Goal: Task Accomplishment & Management: Use online tool/utility

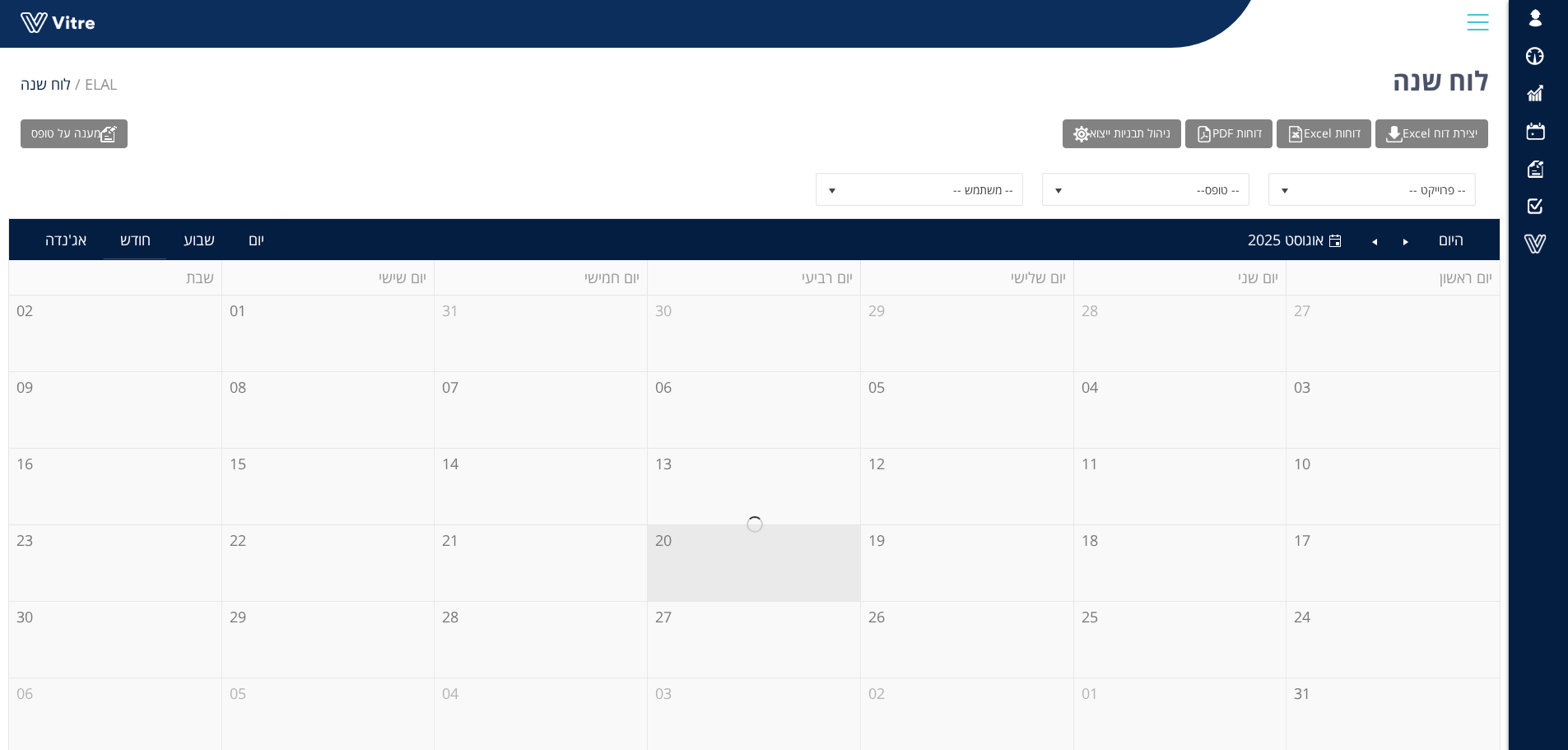
click at [1306, 545] on div at bounding box center [754, 525] width 1491 height 459
drag, startPoint x: 1311, startPoint y: 534, endPoint x: 1316, endPoint y: 542, distance: 9.4
click at [1316, 542] on div at bounding box center [754, 525] width 1491 height 459
click at [1284, 192] on span "select" at bounding box center [1285, 191] width 13 height 13
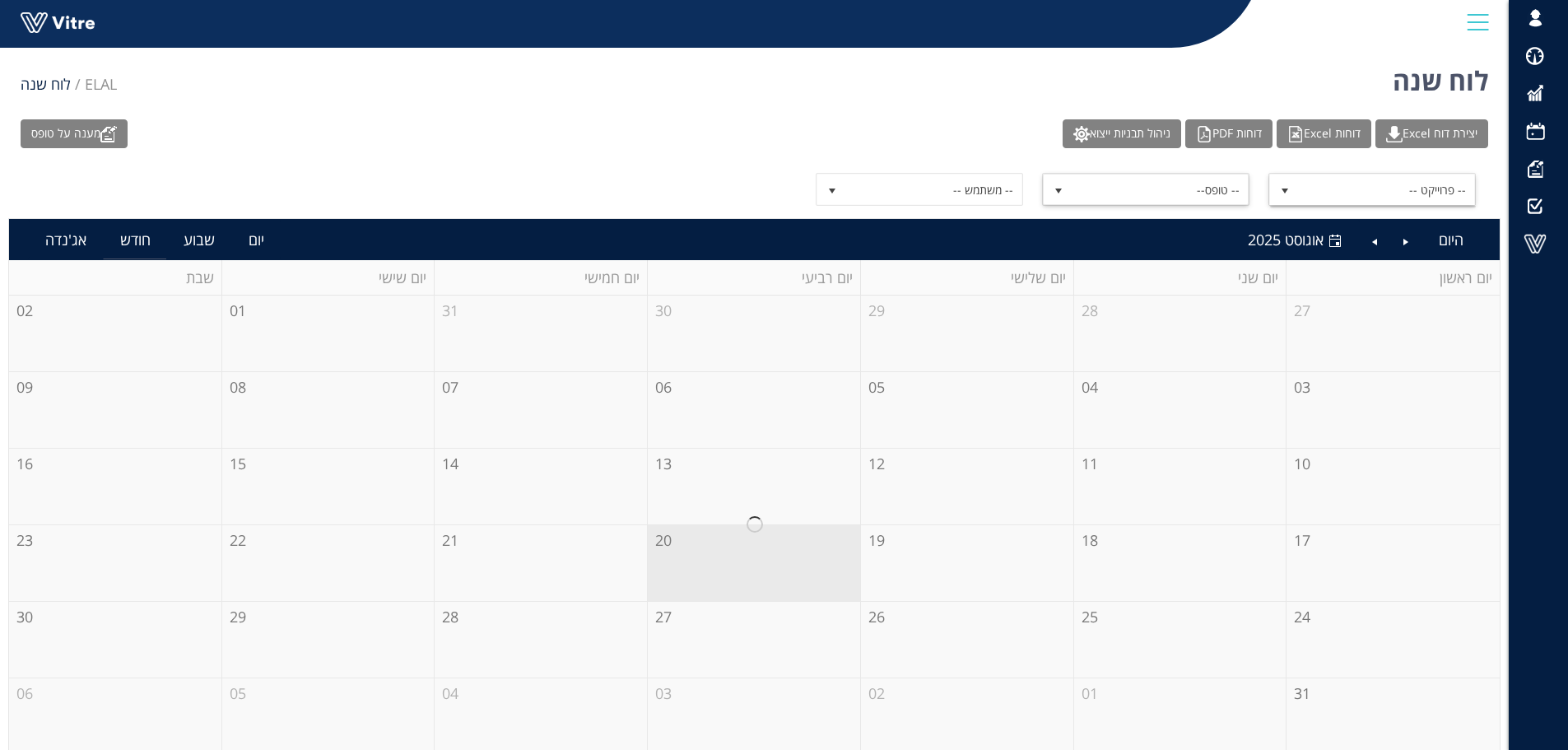
click at [1055, 191] on span "select" at bounding box center [1058, 191] width 13 height 13
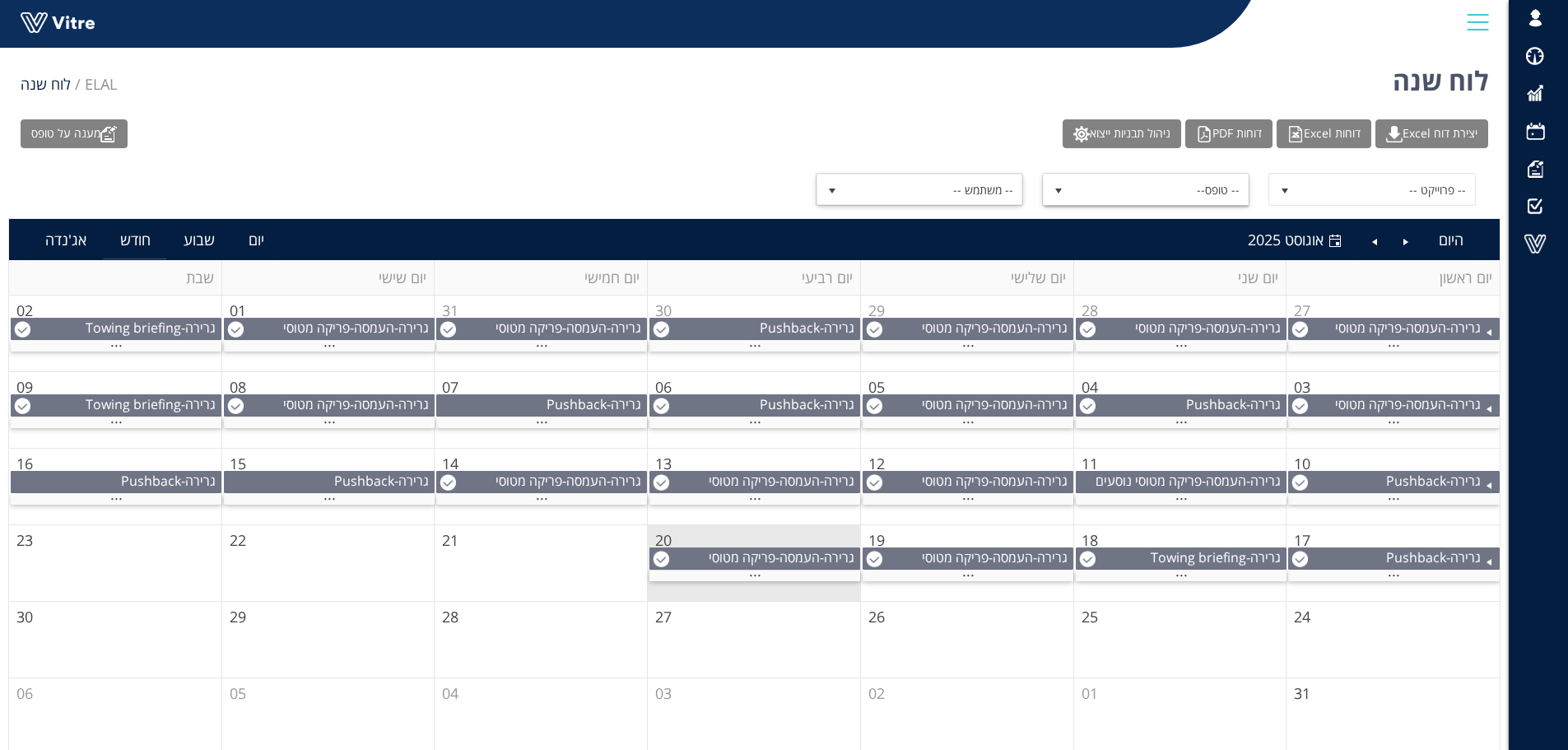
click at [834, 190] on span "select" at bounding box center [832, 191] width 13 height 13
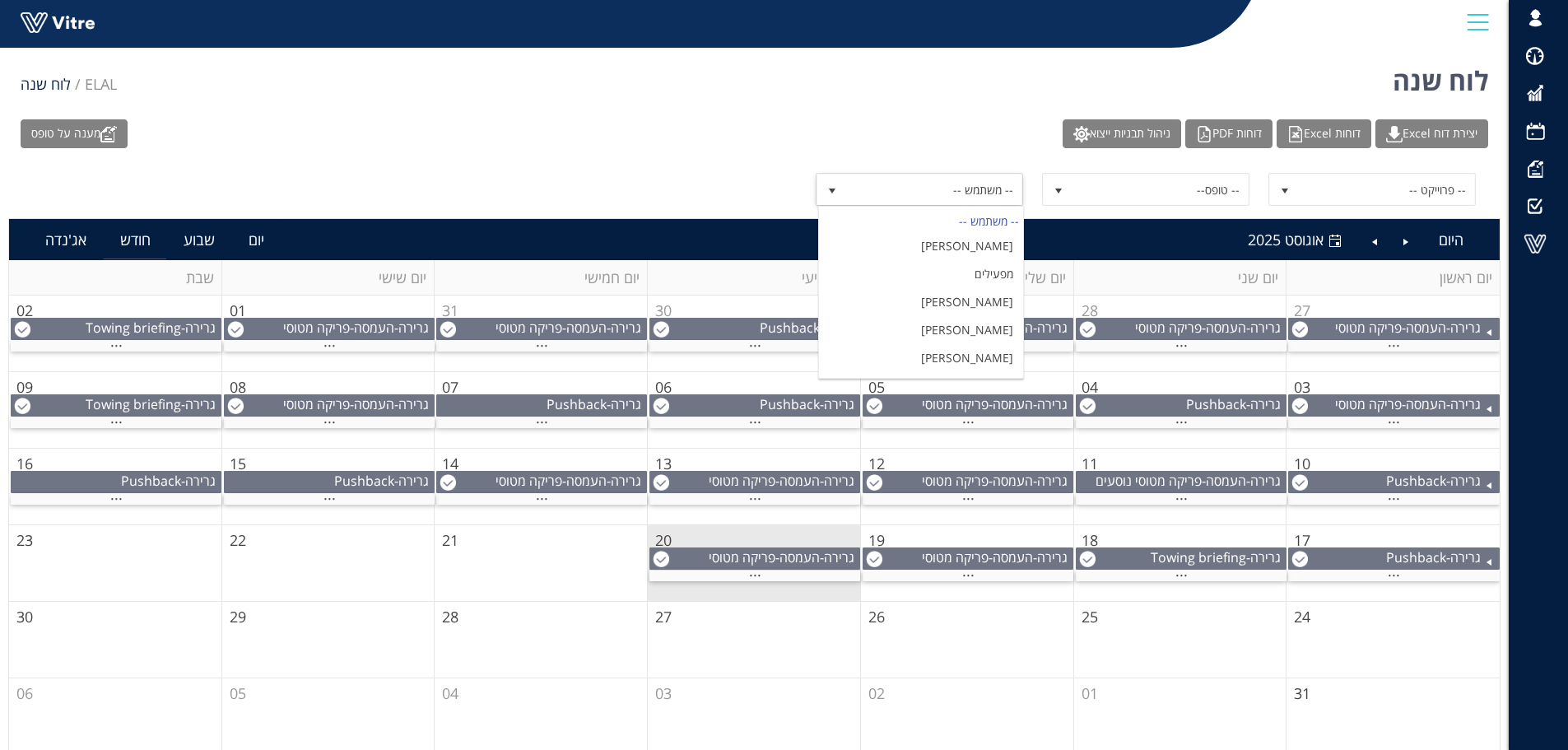
click at [835, 79] on div "לוח שנה ELAL לוח שנה" at bounding box center [754, 77] width 1509 height 70
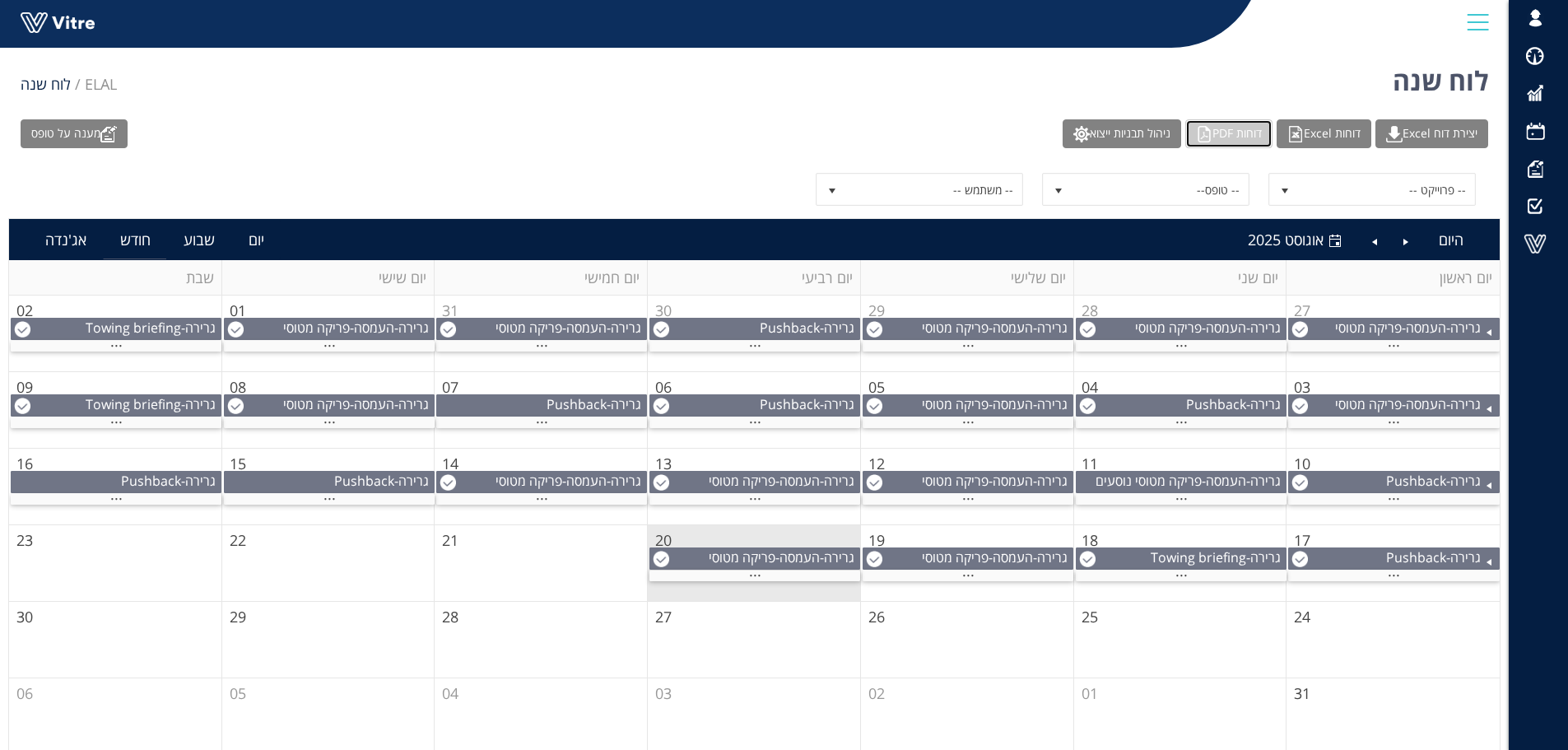
click at [1196, 133] on img at bounding box center [1204, 133] width 16 height 16
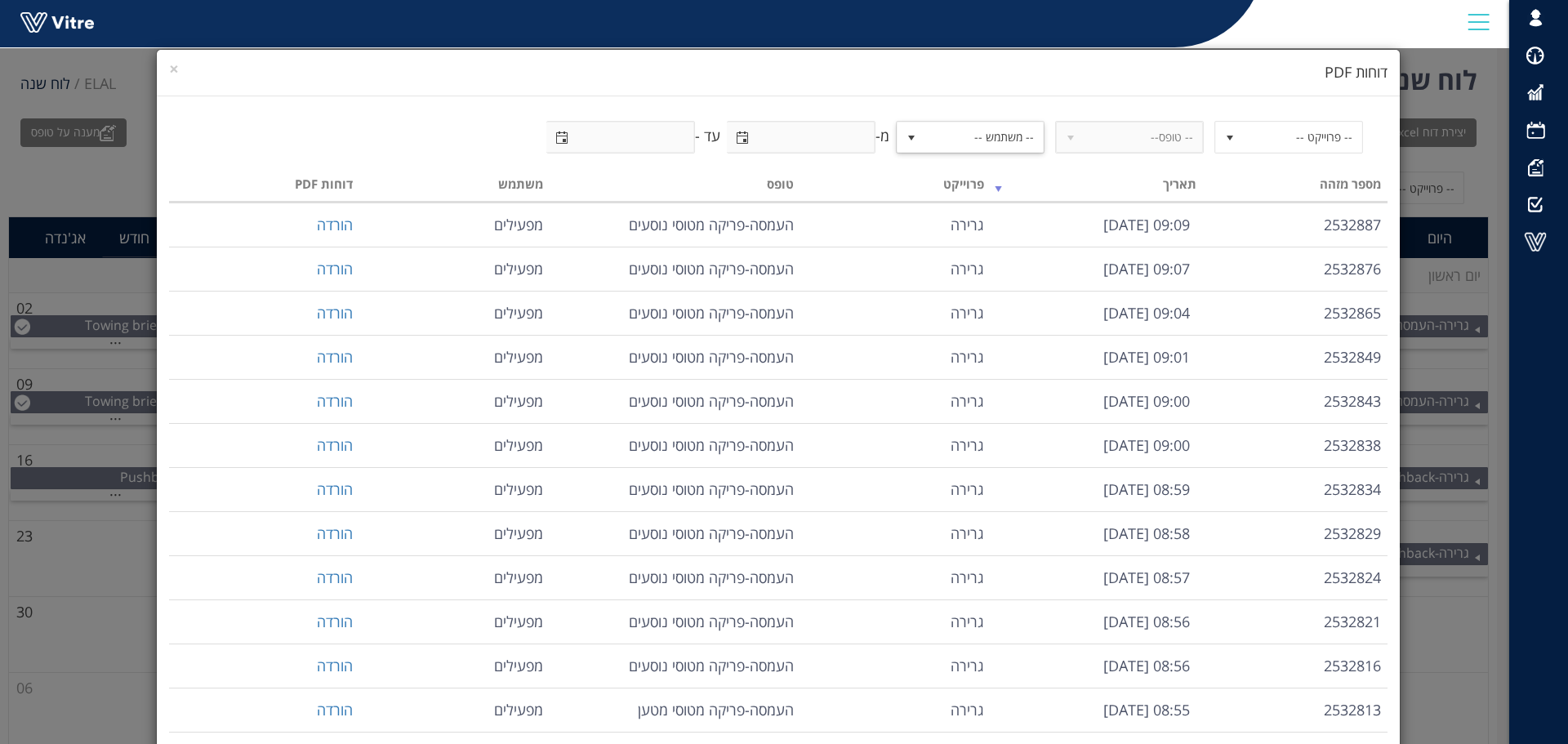
click at [913, 138] on span "select" at bounding box center [911, 138] width 13 height 13
click at [1073, 64] on h4 "דוחות PDF" at bounding box center [777, 72] width 1219 height 22
click at [1072, 137] on span "select" at bounding box center [1071, 138] width 13 height 13
click at [1232, 138] on span "select" at bounding box center [1230, 138] width 13 height 13
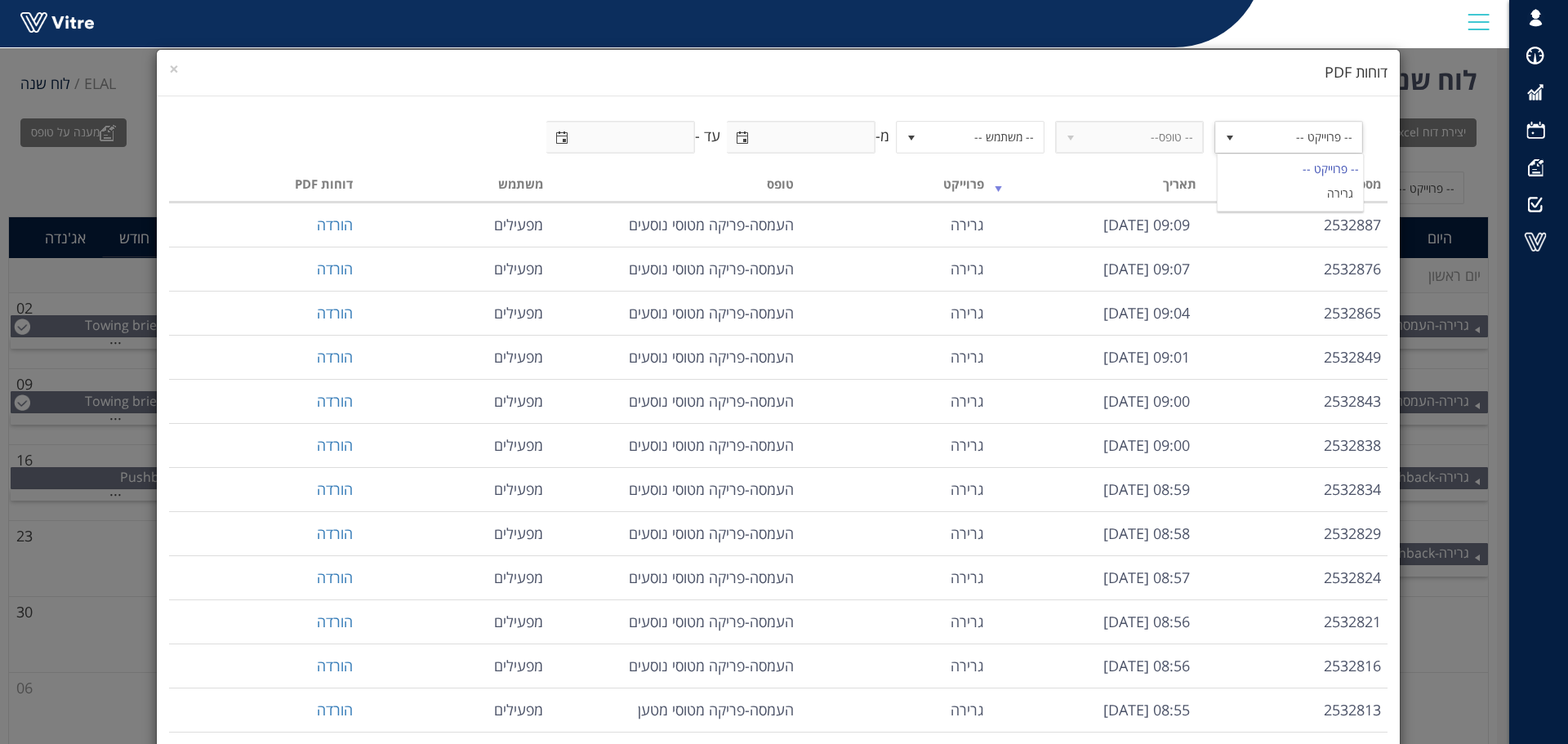
click at [868, 60] on div "× דוחות PDF" at bounding box center [777, 73] width 1243 height 47
click at [179, 67] on span "×" at bounding box center [173, 68] width 9 height 22
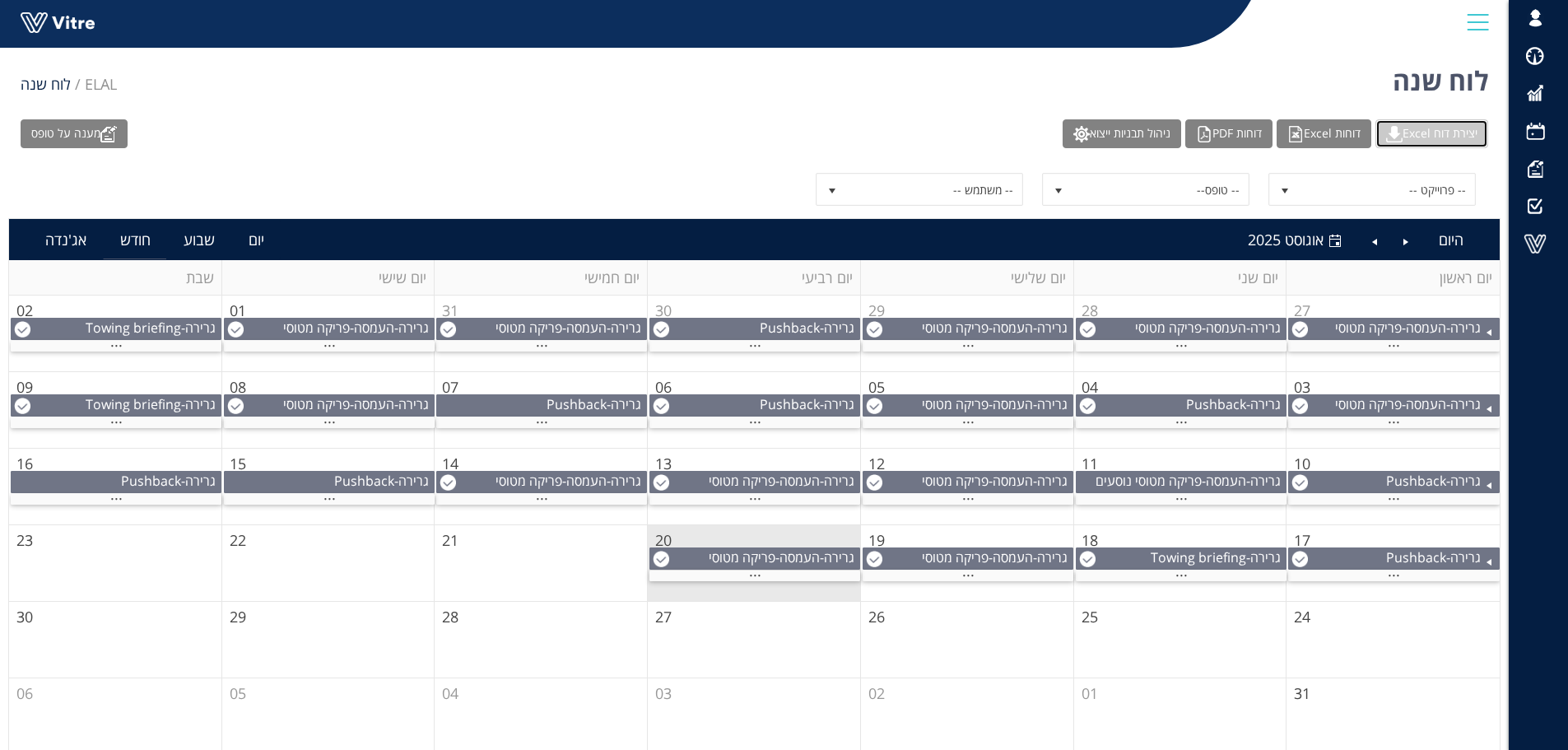
click at [1419, 132] on link "יצירת דוח Excel" at bounding box center [1431, 133] width 112 height 29
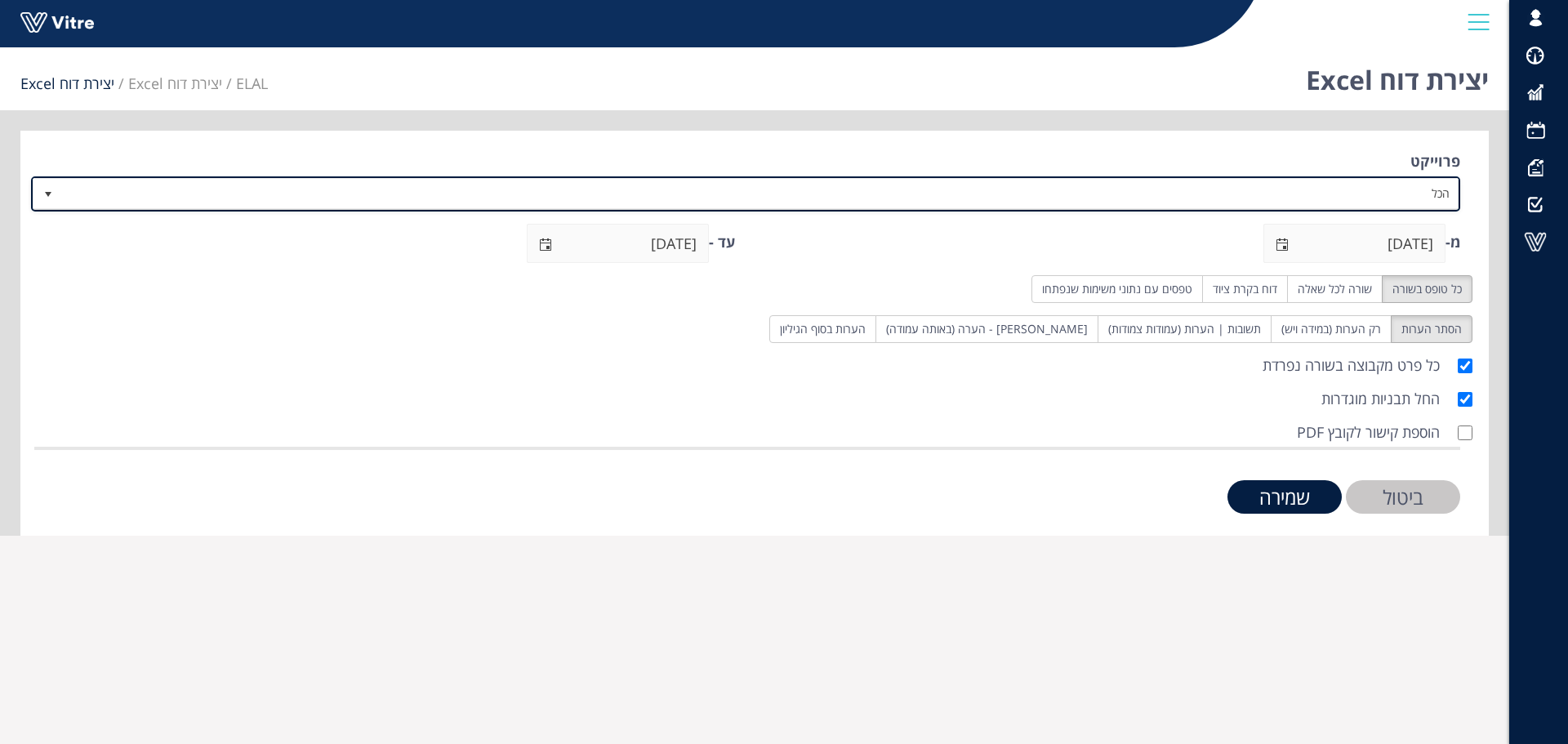
click at [1428, 189] on span "הכל" at bounding box center [760, 193] width 1397 height 29
click at [1435, 192] on span "הכל" at bounding box center [760, 193] width 1397 height 29
click at [1431, 192] on span "הכל" at bounding box center [760, 193] width 1397 height 29
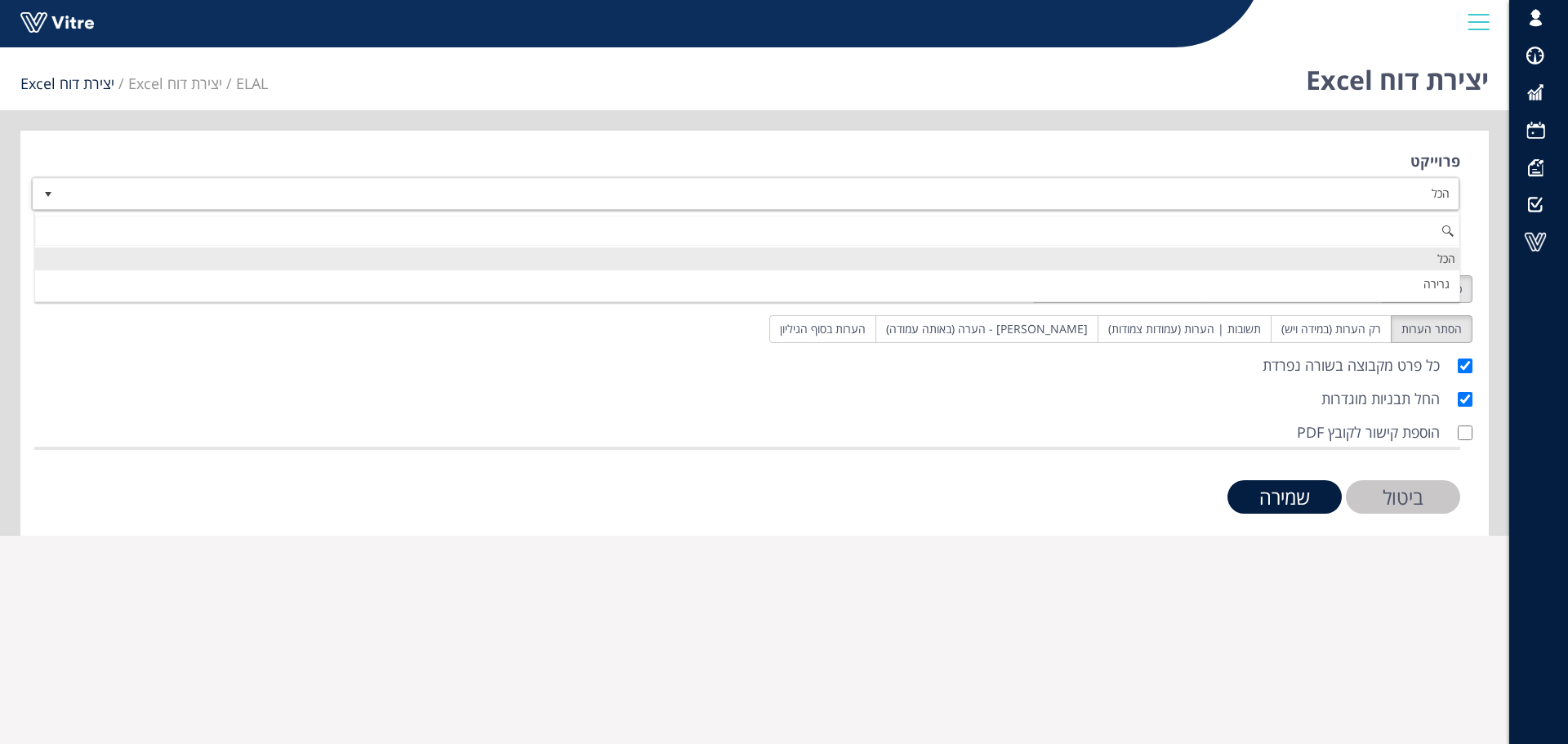
click at [1448, 260] on div "הכל" at bounding box center [747, 259] width 1424 height 22
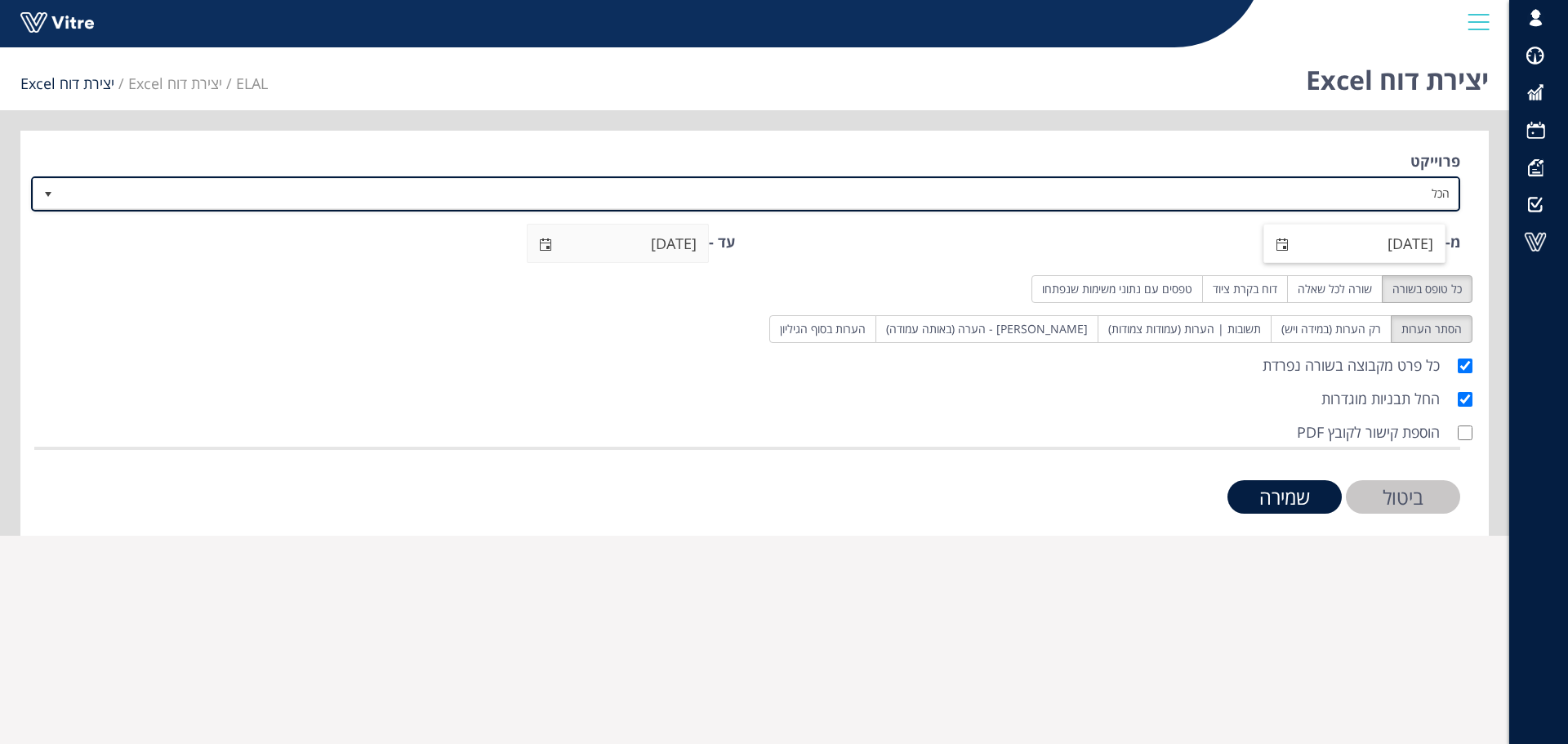
click at [1281, 239] on span "select" at bounding box center [1282, 246] width 13 height 13
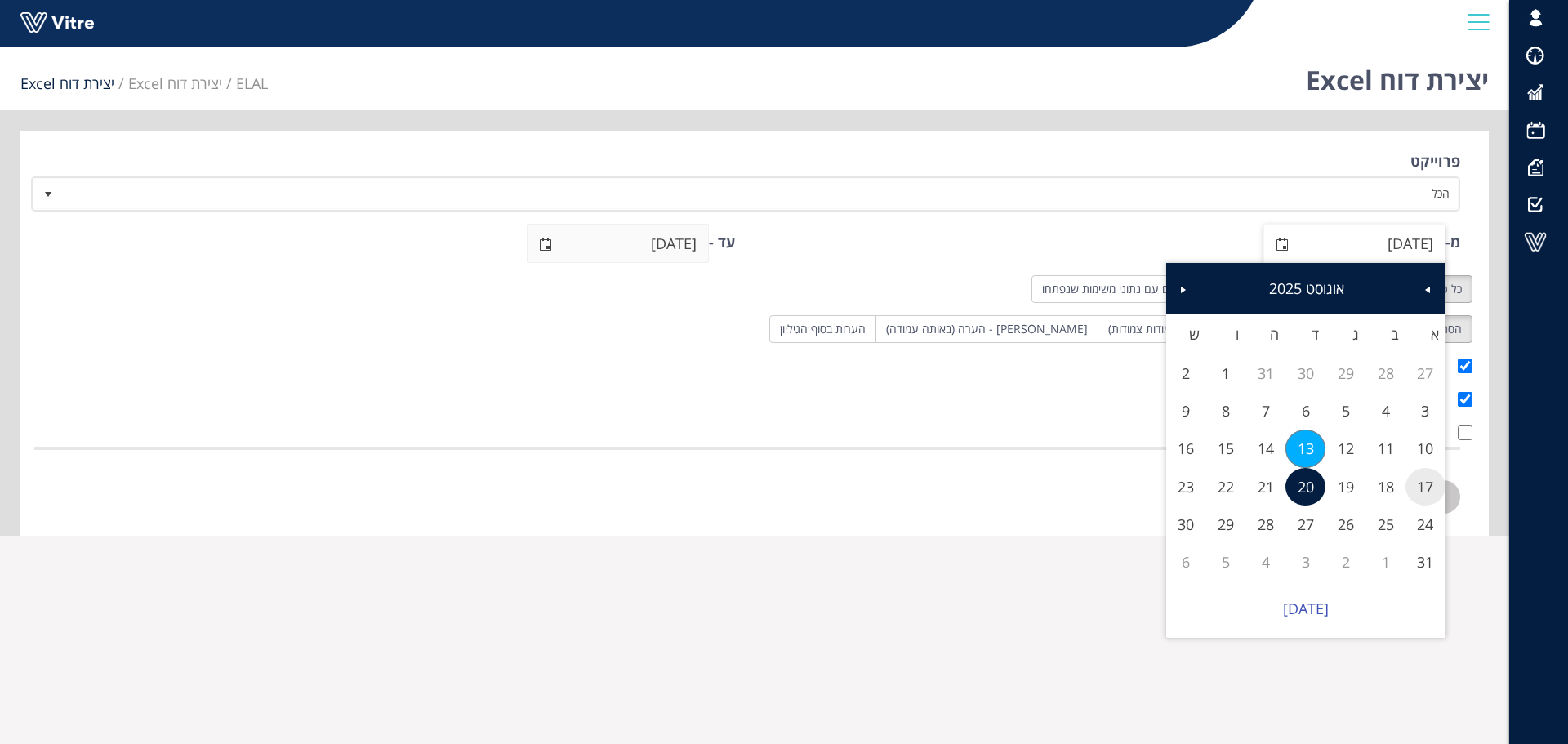
click at [1421, 485] on link "17" at bounding box center [1425, 486] width 40 height 37
type input "17/08/2025"
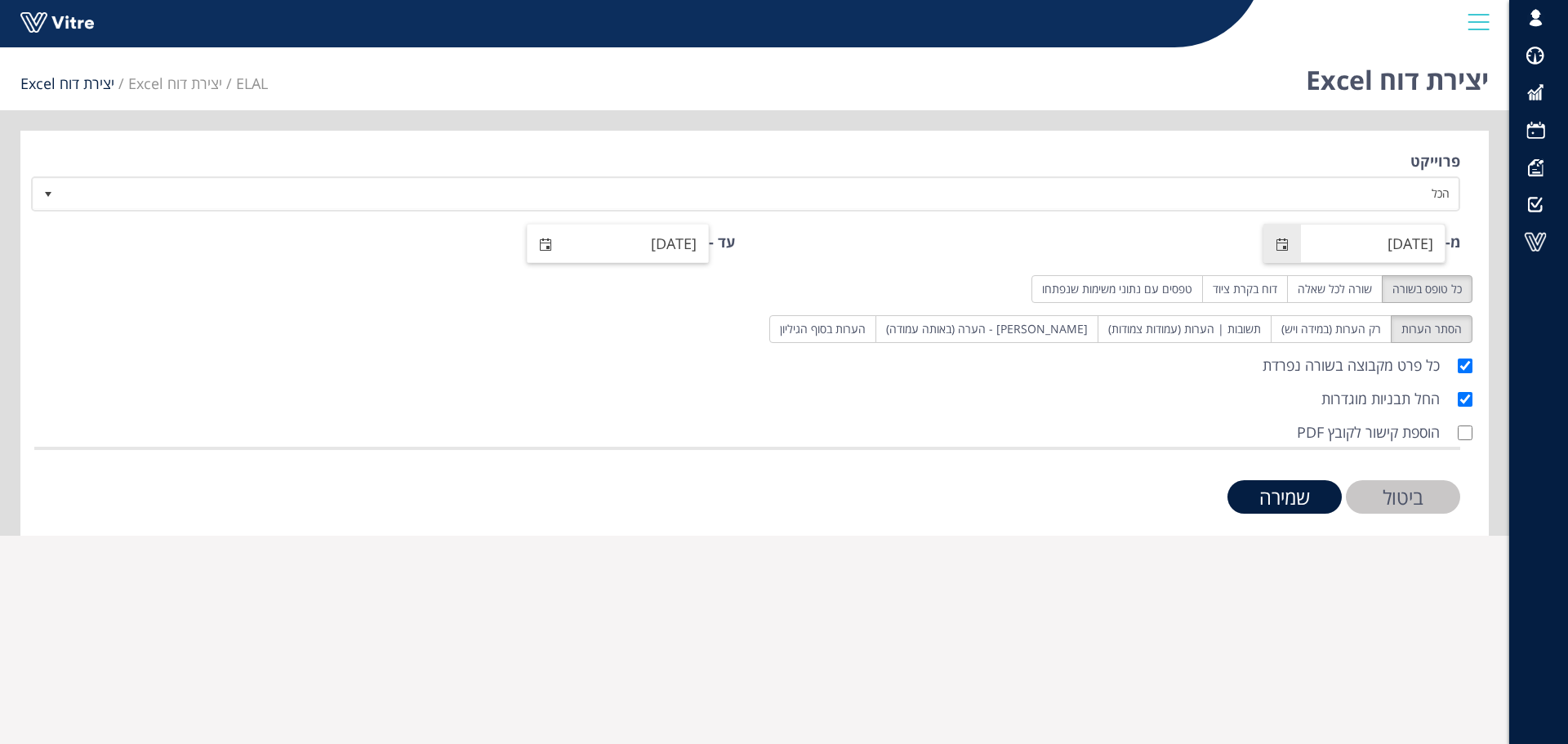
click at [550, 244] on span "select" at bounding box center [545, 246] width 13 height 13
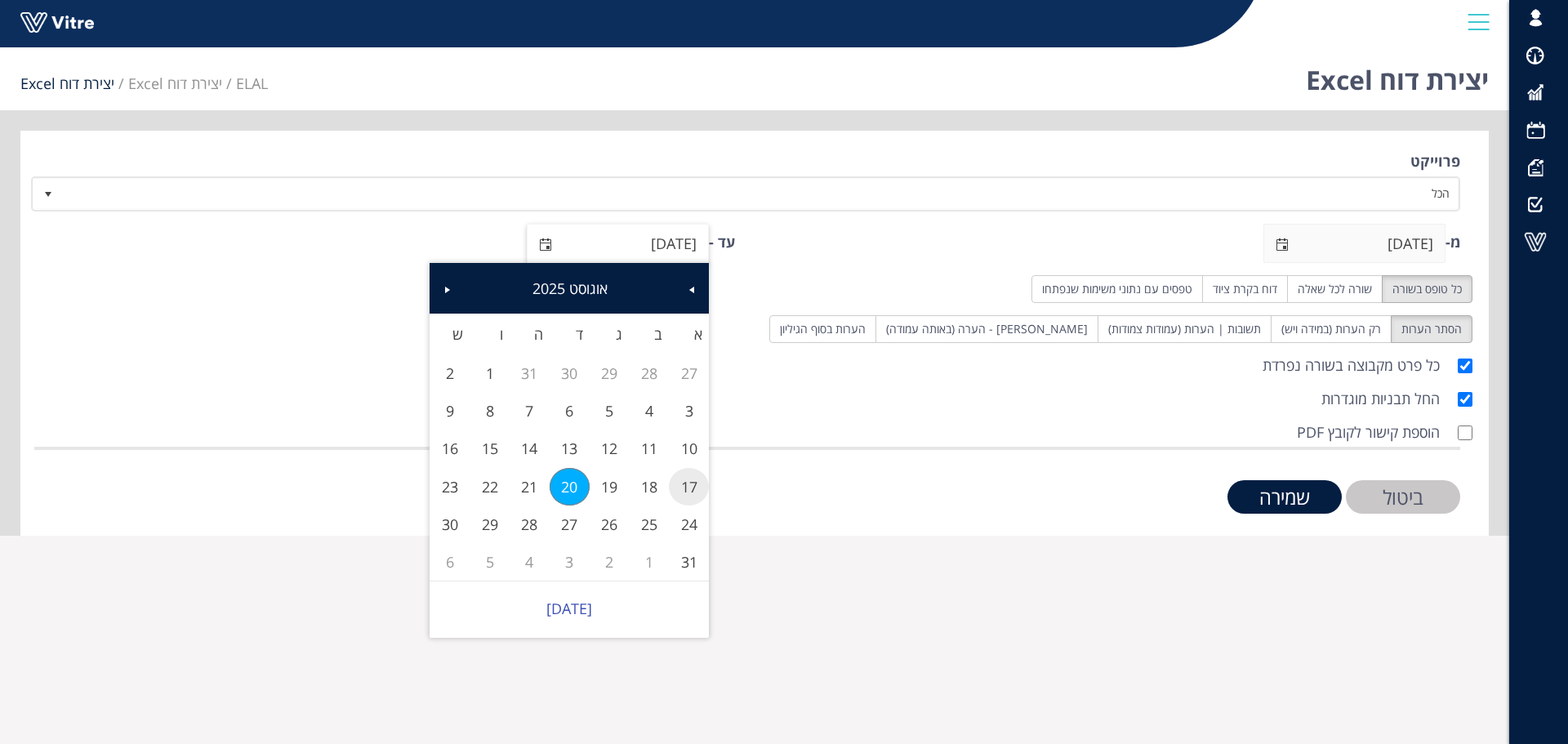
click at [688, 485] on link "17" at bounding box center [688, 486] width 40 height 37
type input "17/08/2025"
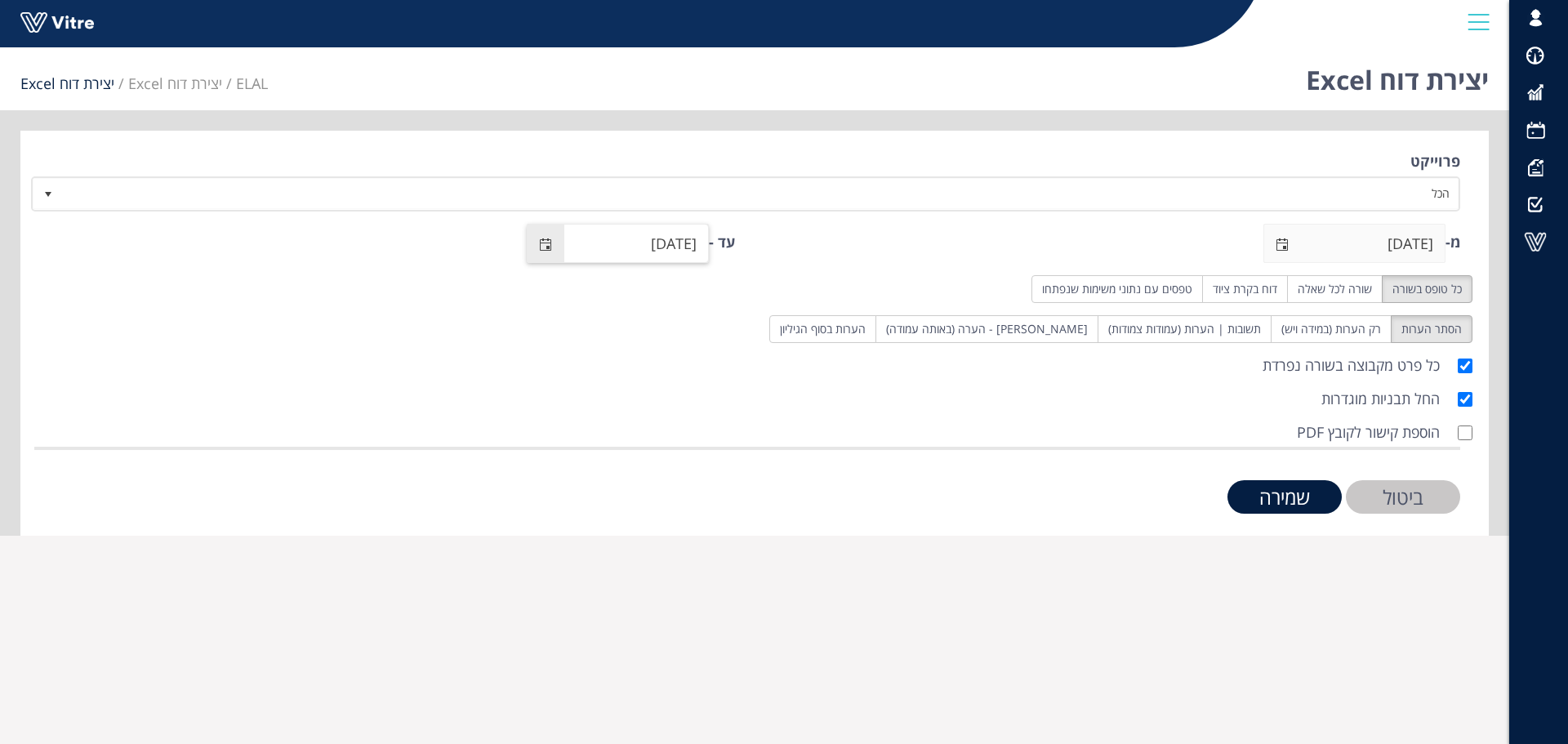
click at [1227, 481] on input "שמירה" at bounding box center [1284, 498] width 114 height 34
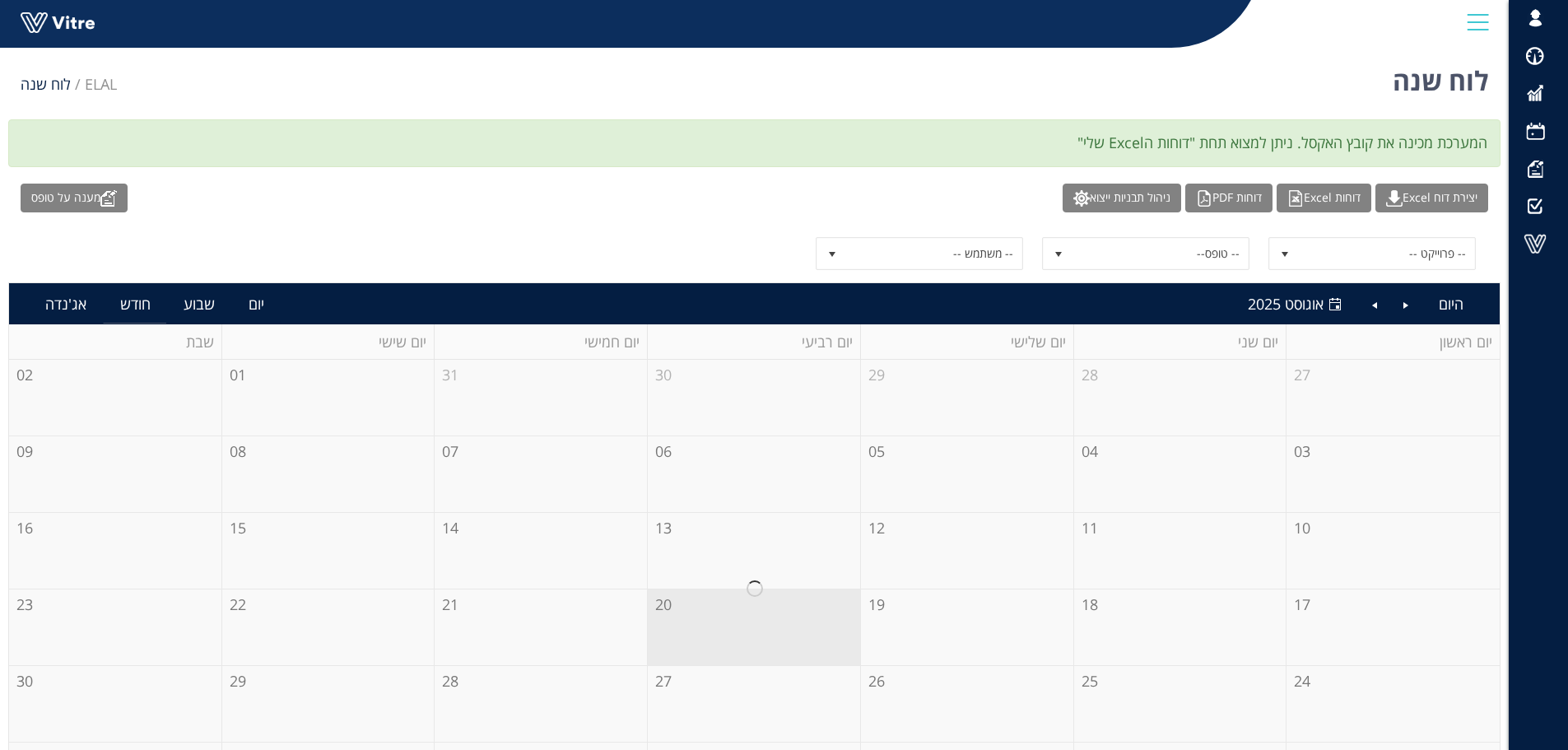
click at [1335, 620] on div at bounding box center [754, 589] width 1491 height 459
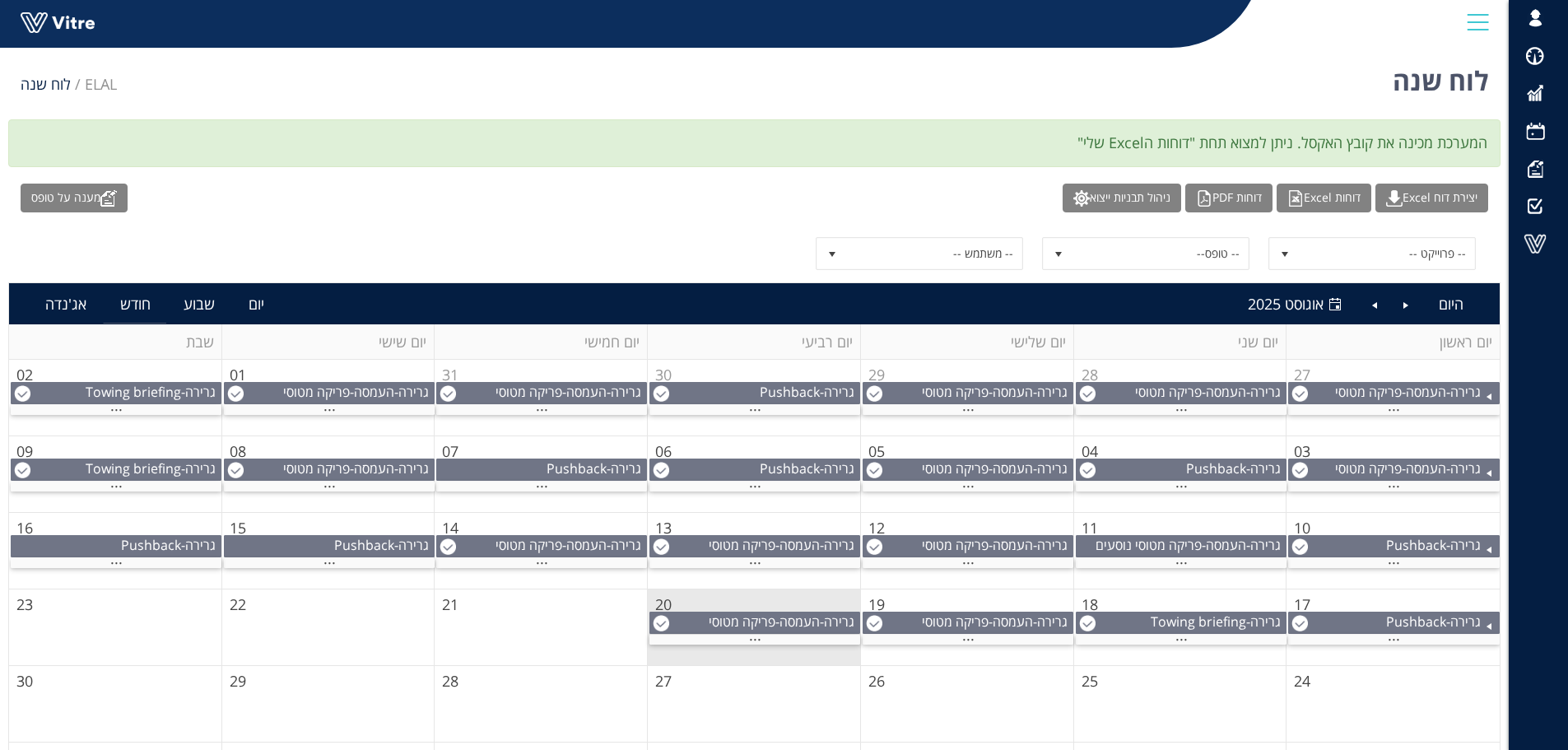
click at [1413, 517] on td "10" at bounding box center [1392, 551] width 213 height 77
click at [1426, 529] on td "10" at bounding box center [1392, 551] width 213 height 77
click at [1542, 242] on span at bounding box center [1535, 244] width 42 height 20
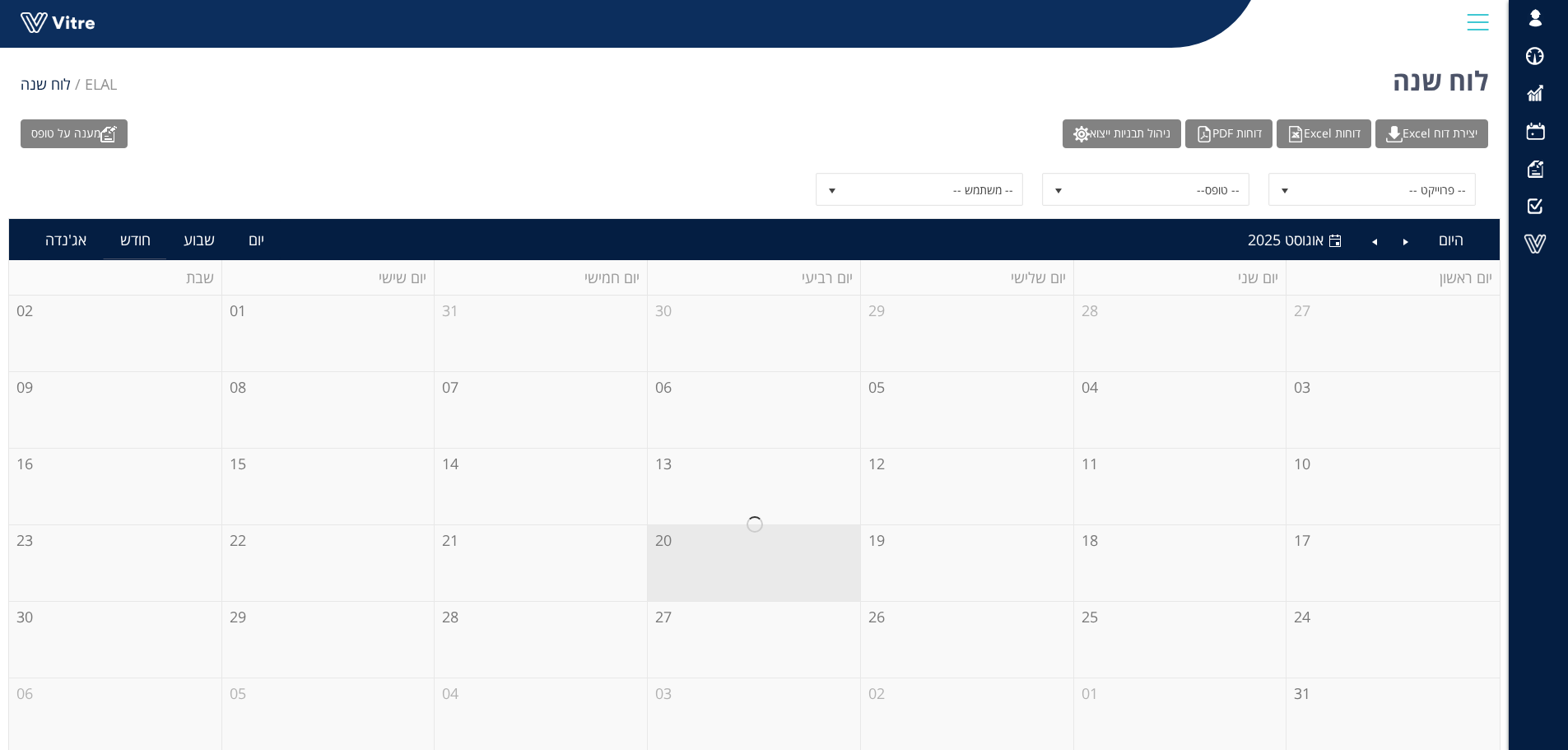
click at [1344, 561] on div at bounding box center [754, 525] width 1491 height 459
click at [112, 136] on img at bounding box center [108, 133] width 16 height 16
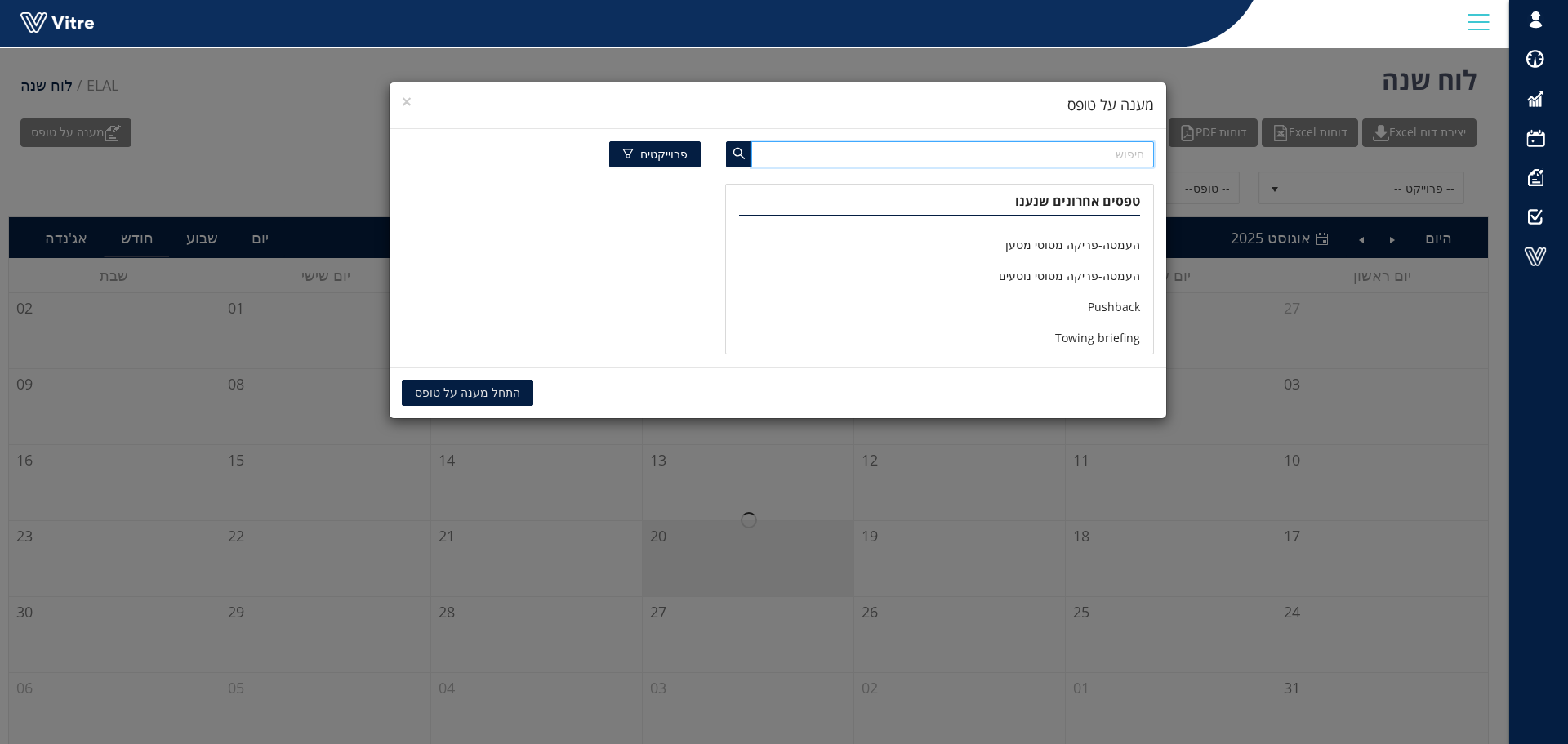
click at [1109, 153] on input "text" at bounding box center [952, 155] width 402 height 26
type input "מדרגות סולם נוסעים"
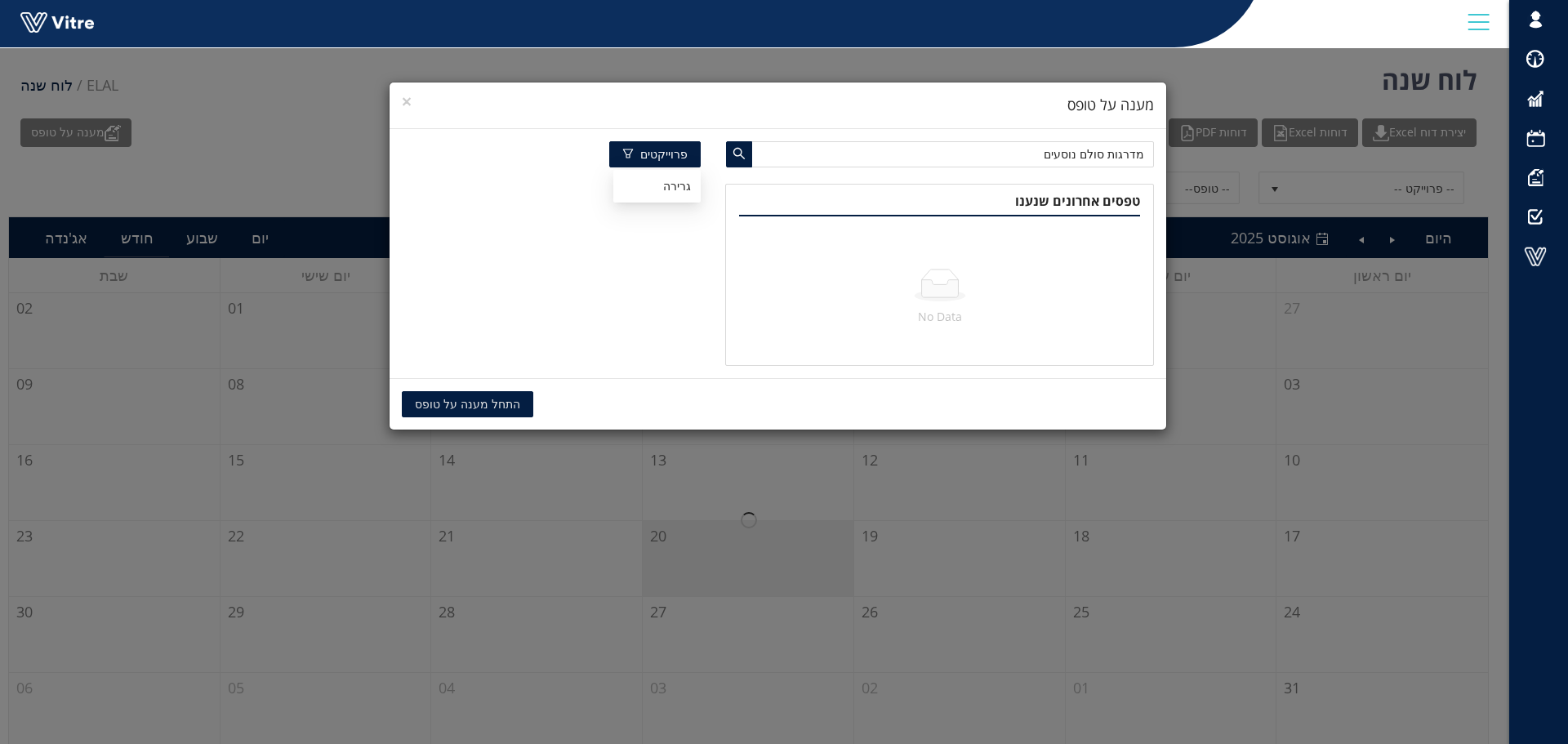
click at [674, 156] on span "פרוייקטים" at bounding box center [663, 154] width 48 height 18
drag, startPoint x: 1053, startPoint y: 156, endPoint x: 1170, endPoint y: 156, distance: 117.0
click at [1170, 156] on div "× מענה על טופס מדרגות סולם נוסעים פרוייקטים טפסים אחרונים שנענו No Data התחל מע…" at bounding box center [784, 372] width 1568 height 744
click at [403, 99] on span "×" at bounding box center [407, 101] width 9 height 22
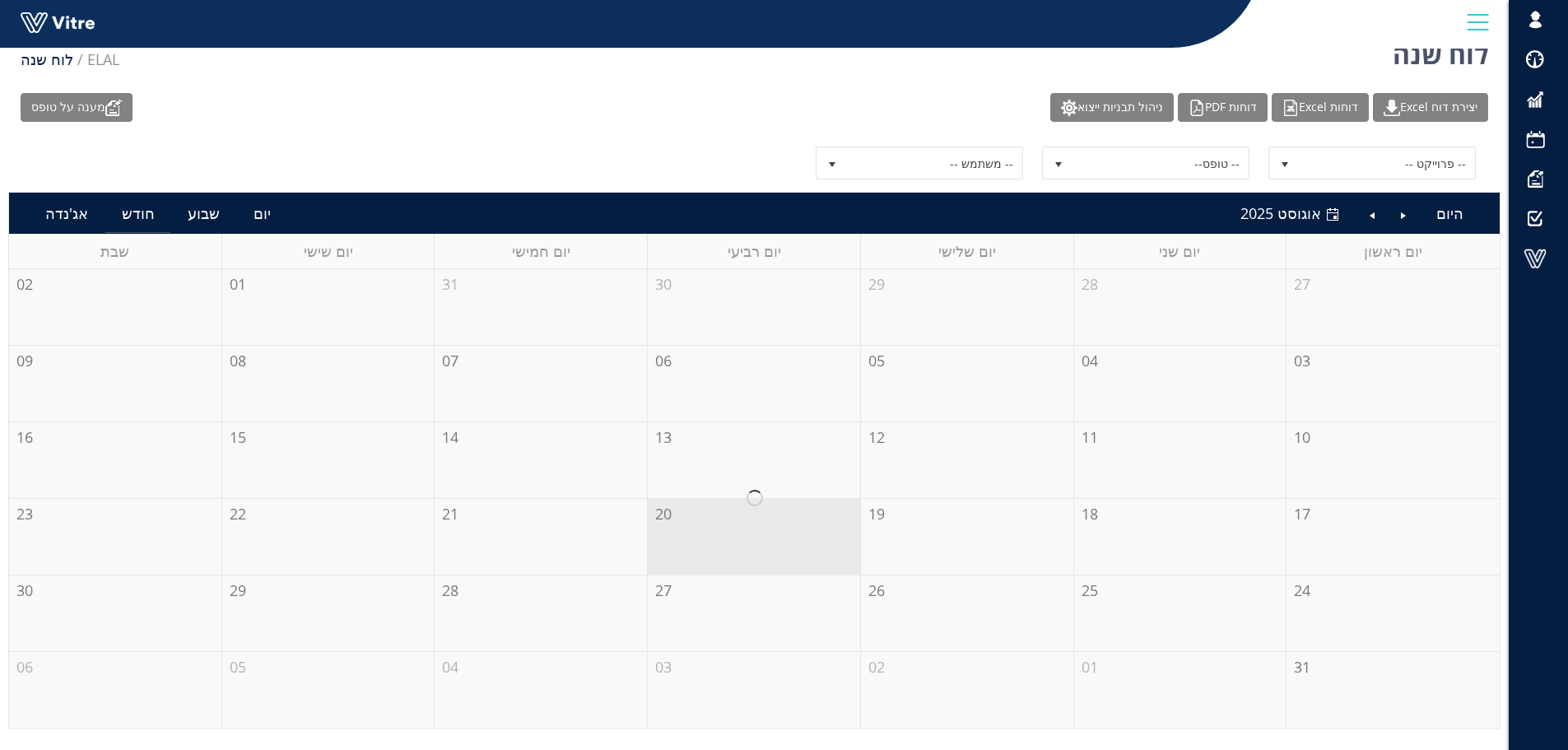
scroll to position [42, 0]
